Goal: Browse casually

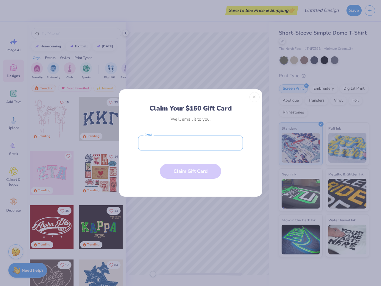
click at [191, 143] on input "email" at bounding box center [190, 142] width 105 height 15
click at [255, 97] on button "Close" at bounding box center [255, 97] width 10 height 10
